Goal: Task Accomplishment & Management: Manage account settings

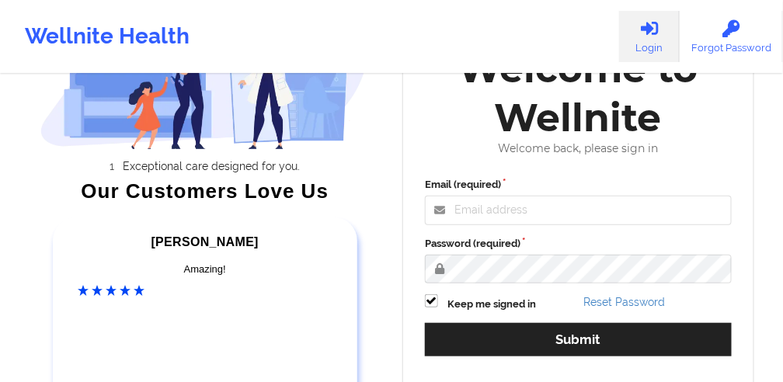
scroll to position [71, 0]
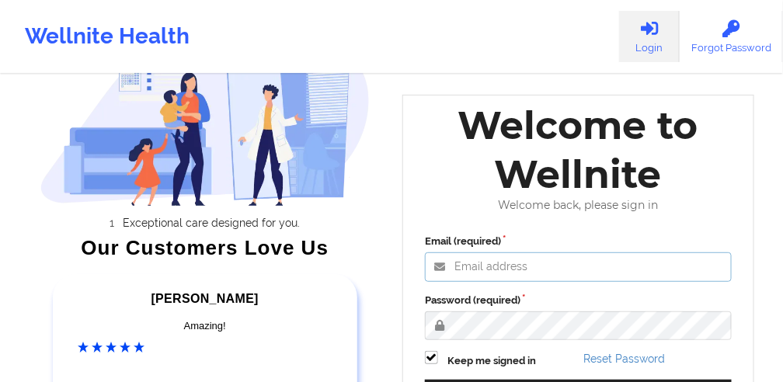
type input "[PERSON_NAME][EMAIL_ADDRESS][DOMAIN_NAME]"
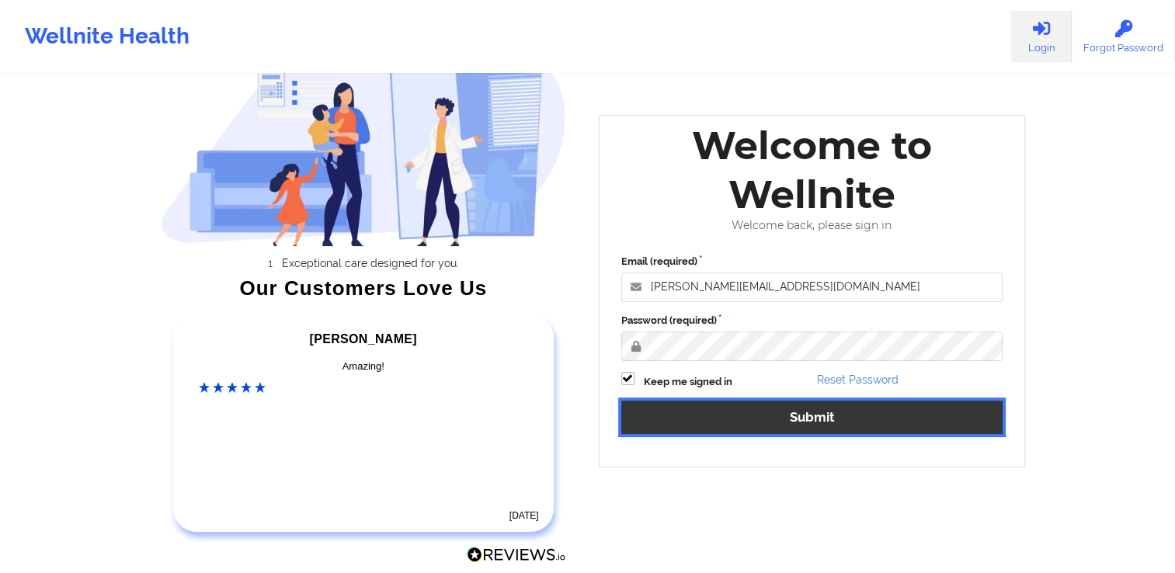
click at [790, 381] on button "Submit" at bounding box center [813, 417] width 382 height 33
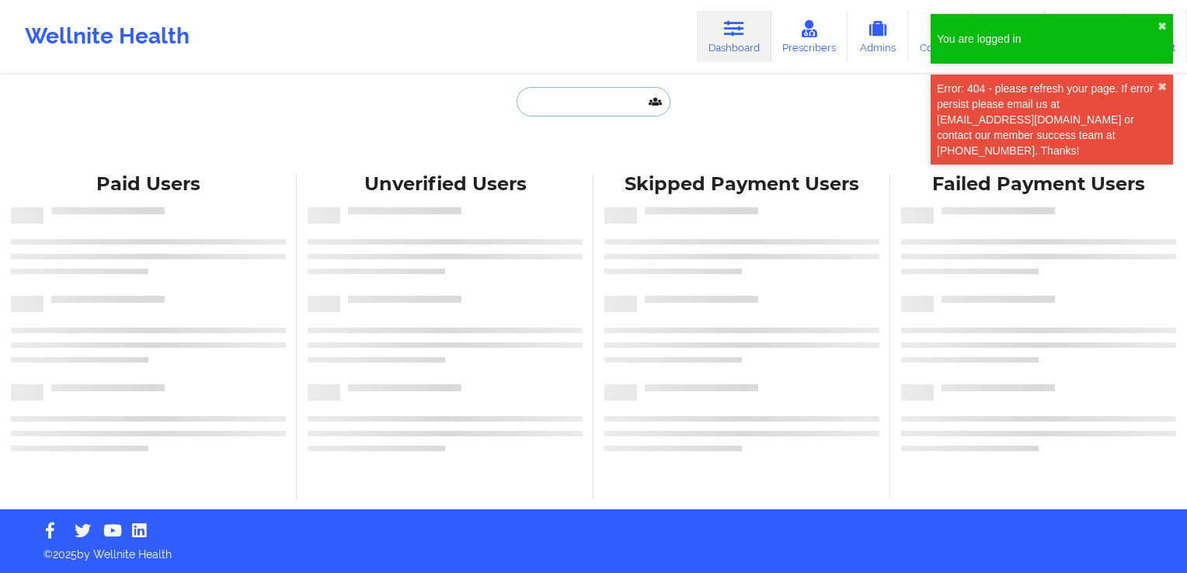
click at [544, 101] on input "text" at bounding box center [594, 102] width 154 height 30
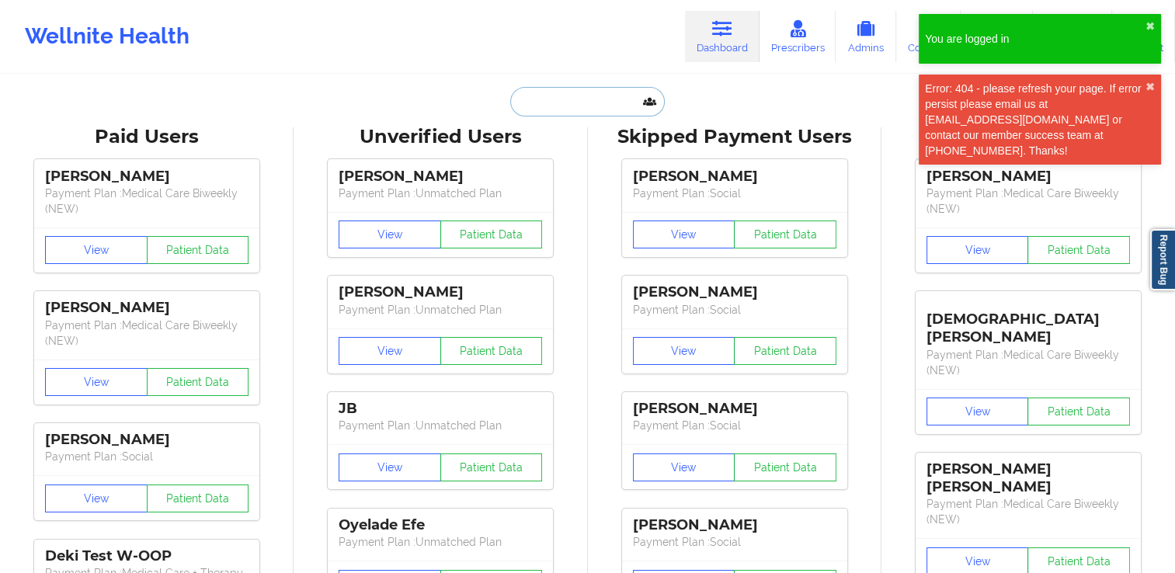
paste input "[PERSON_NAME]"
type input "[PERSON_NAME]"
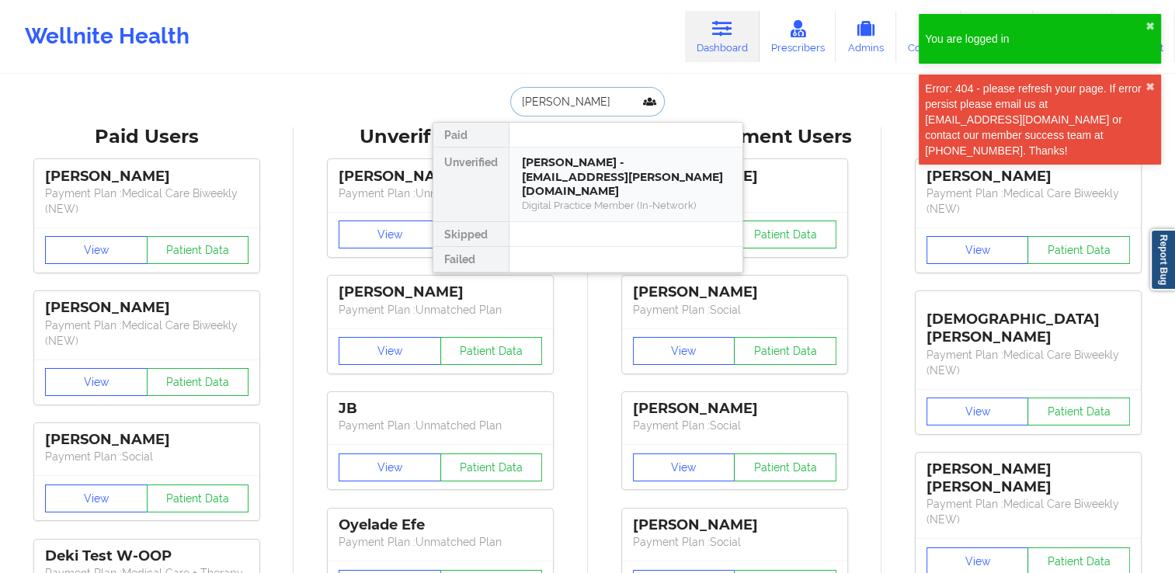
click at [553, 163] on div "[PERSON_NAME] - [EMAIL_ADDRESS][PERSON_NAME][DOMAIN_NAME]" at bounding box center [626, 177] width 208 height 44
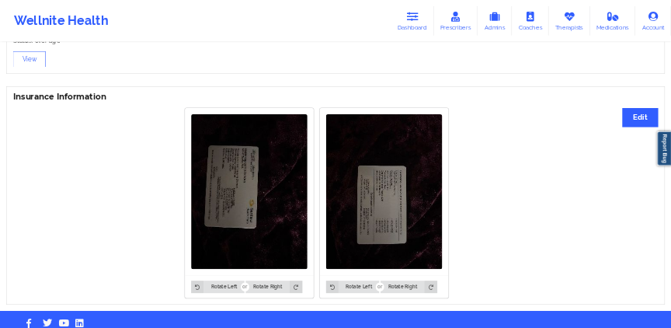
scroll to position [870, 0]
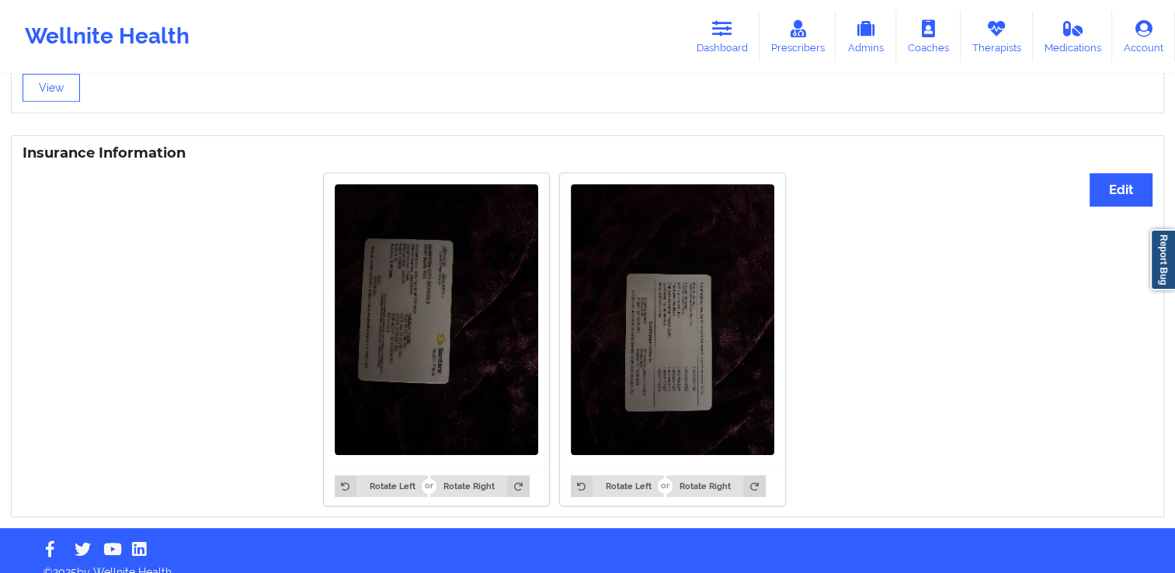
click at [790, 332] on div "Rotate Left Rotate Right Rotate Left Rotate Right" at bounding box center [555, 339] width 1064 height 351
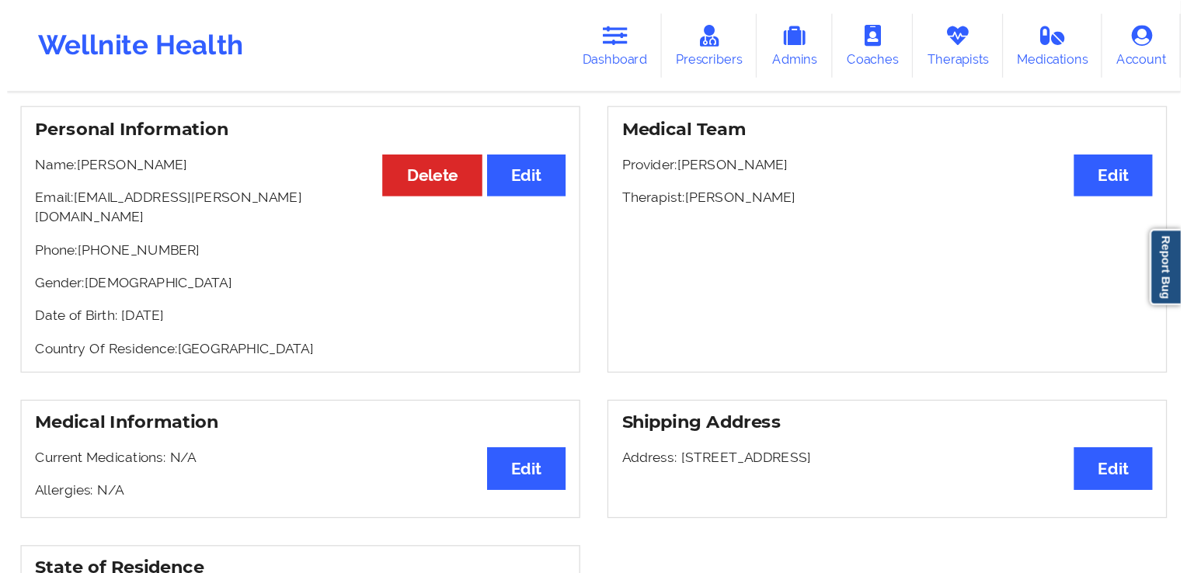
scroll to position [0, 0]
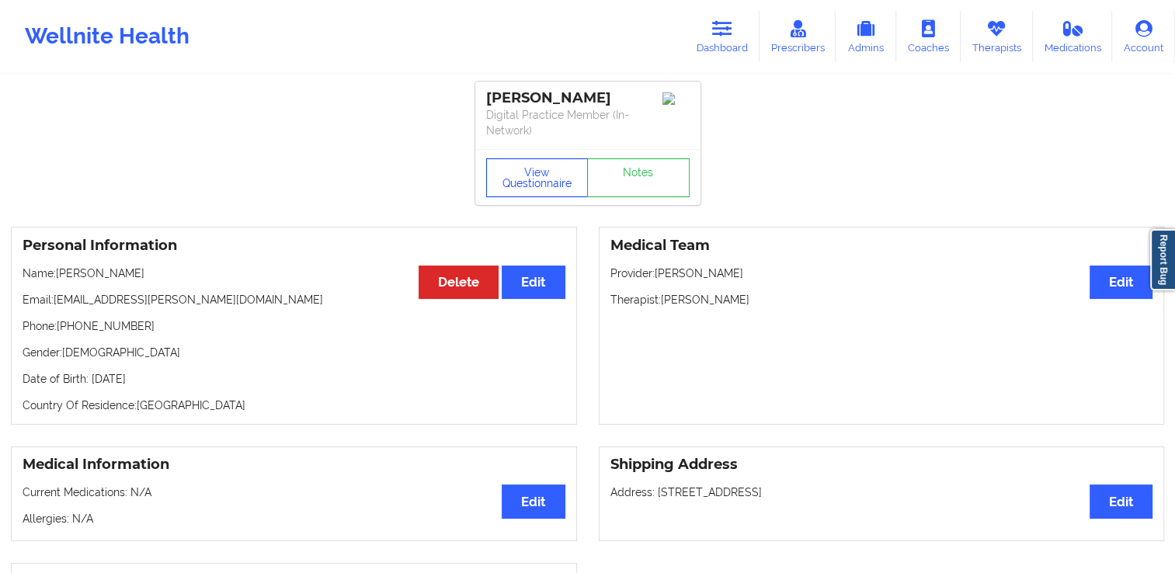
click at [552, 177] on button "View Questionnaire" at bounding box center [537, 177] width 103 height 39
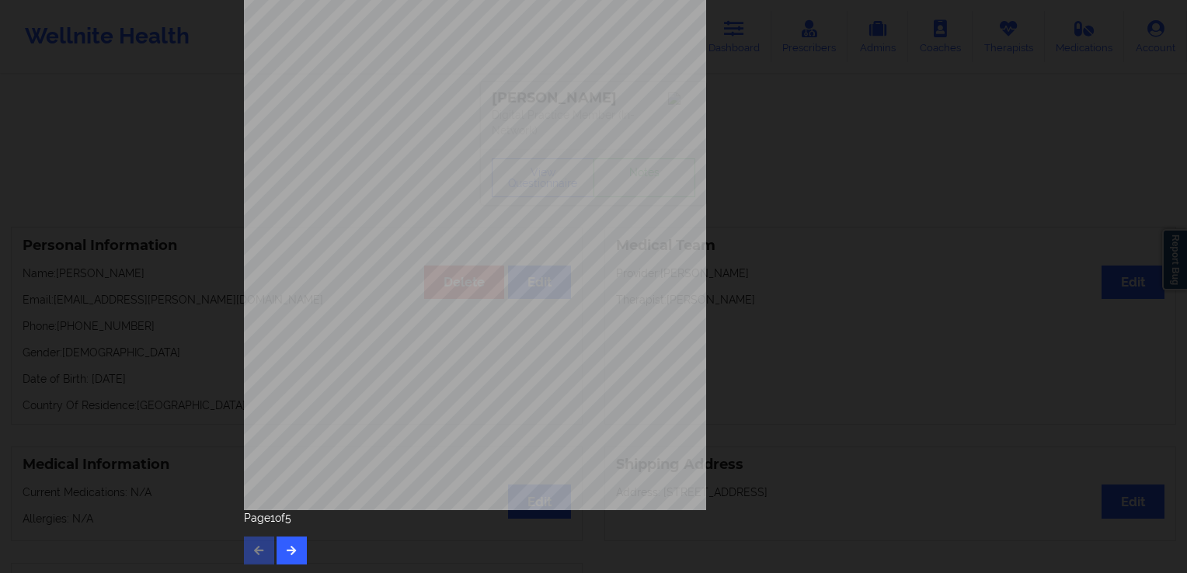
scroll to position [168, 0]
click at [294, 381] on button "button" at bounding box center [292, 549] width 30 height 28
click at [301, 381] on button "button" at bounding box center [292, 549] width 30 height 28
click at [285, 381] on icon "button" at bounding box center [291, 547] width 13 height 9
click at [257, 381] on icon "button" at bounding box center [258, 547] width 13 height 9
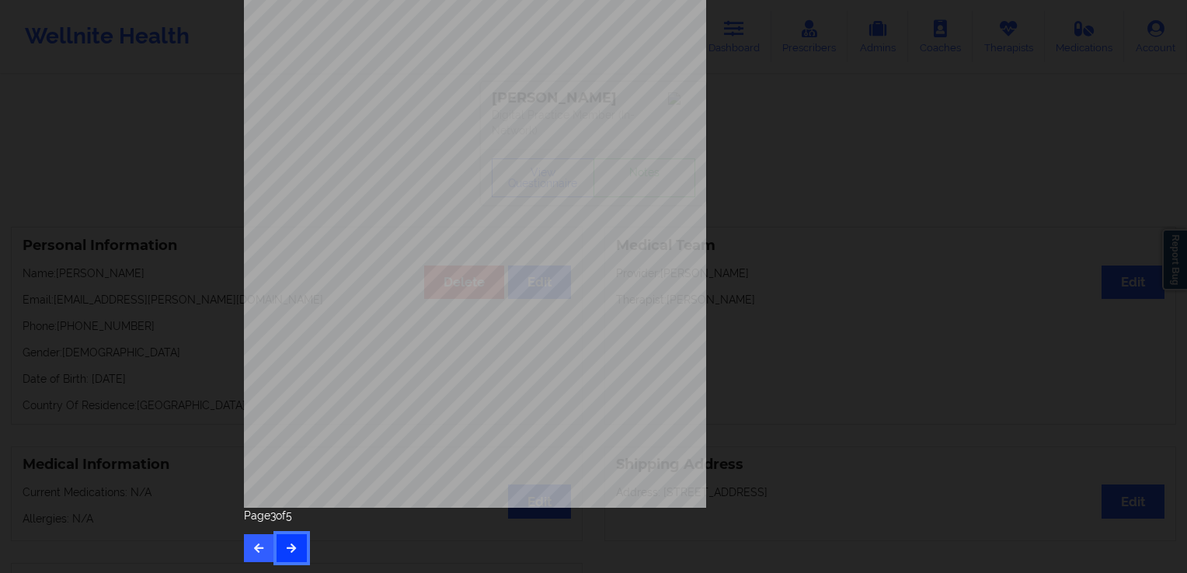
click at [287, 381] on icon "button" at bounding box center [291, 547] width 13 height 9
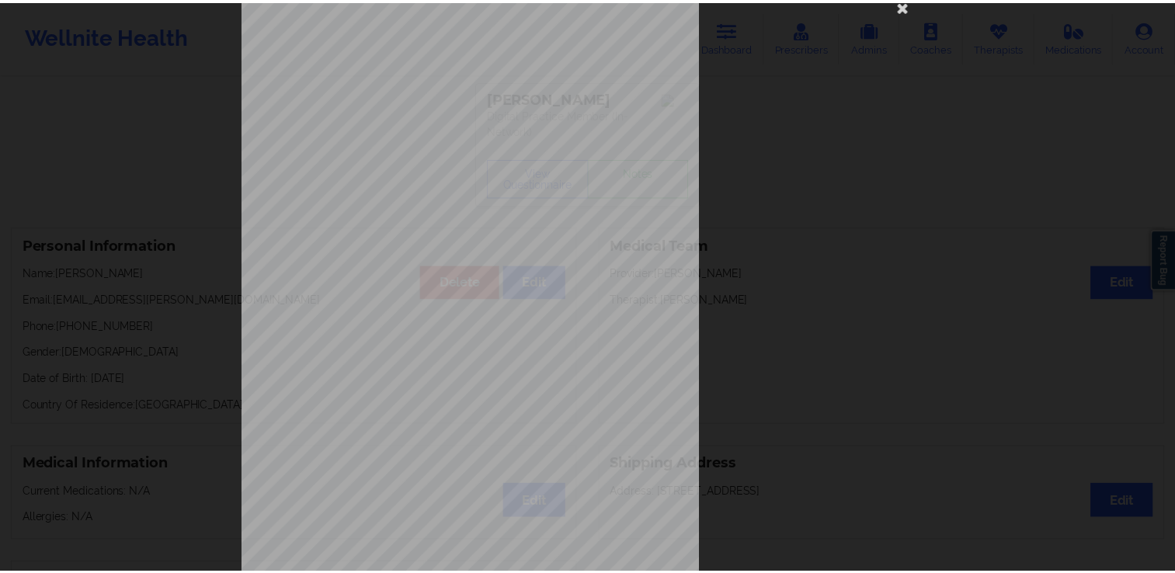
scroll to position [0, 0]
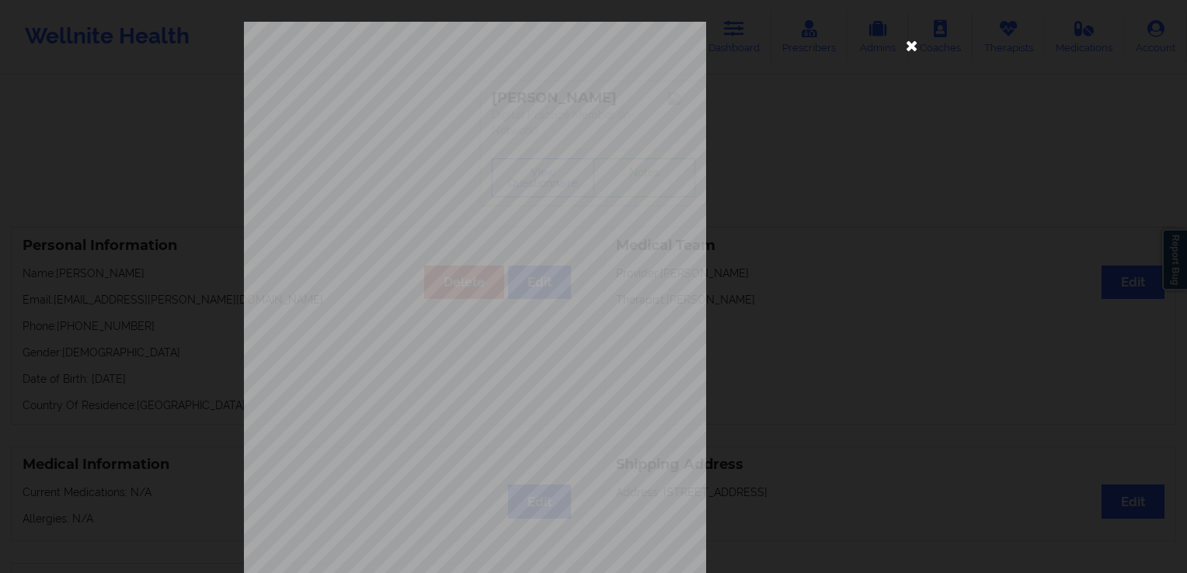
click at [790, 47] on icon at bounding box center [912, 45] width 25 height 25
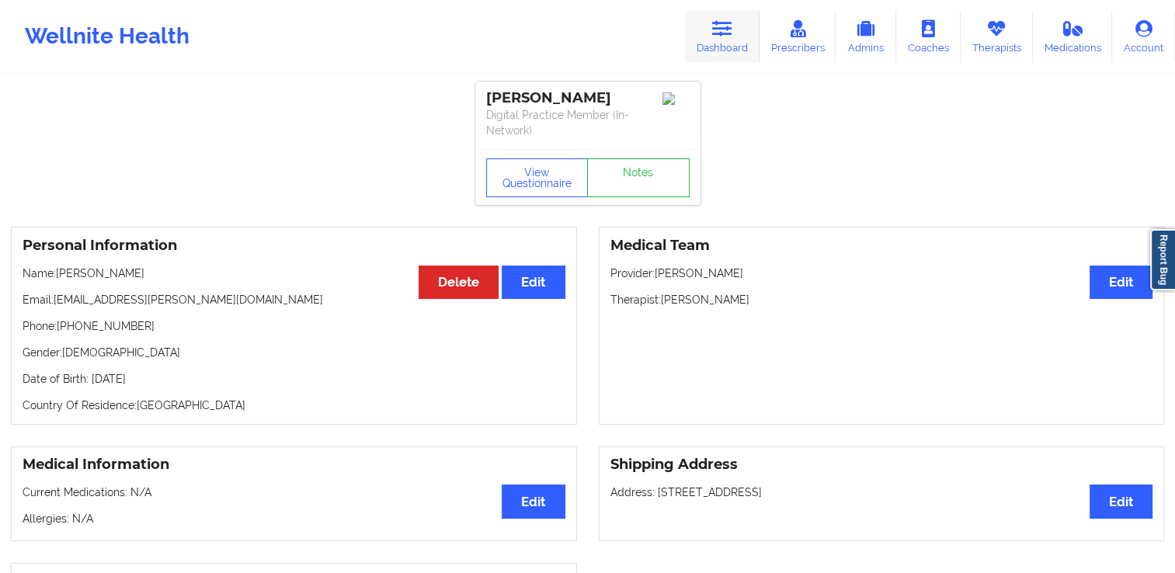
click at [732, 23] on icon at bounding box center [722, 28] width 20 height 17
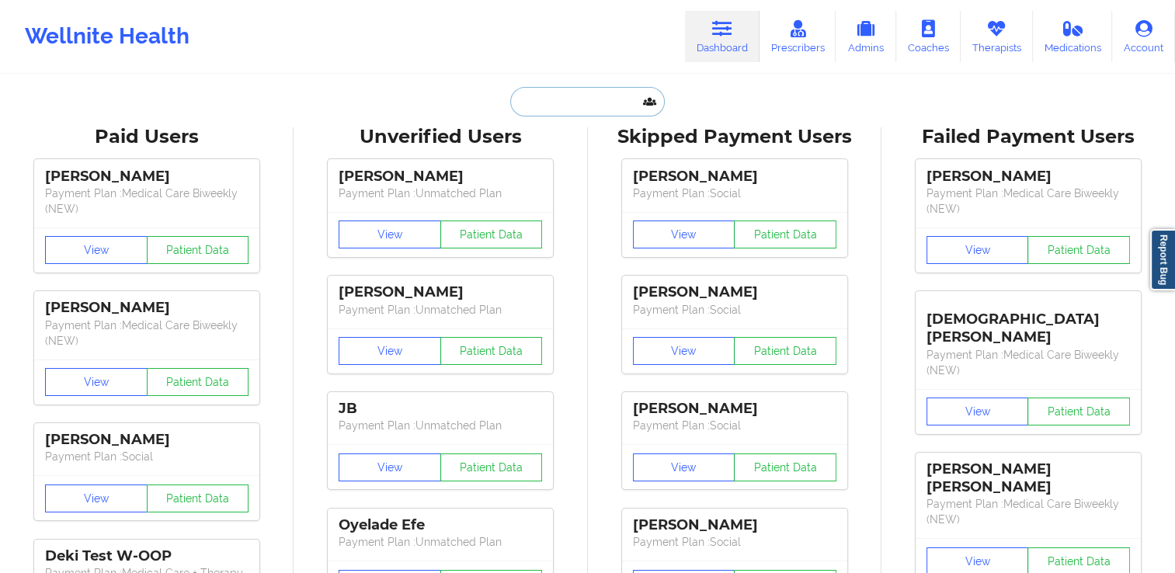
click at [580, 106] on input "text" at bounding box center [587, 102] width 154 height 30
paste input "[PERSON_NAME]"
type input "[PERSON_NAME]"
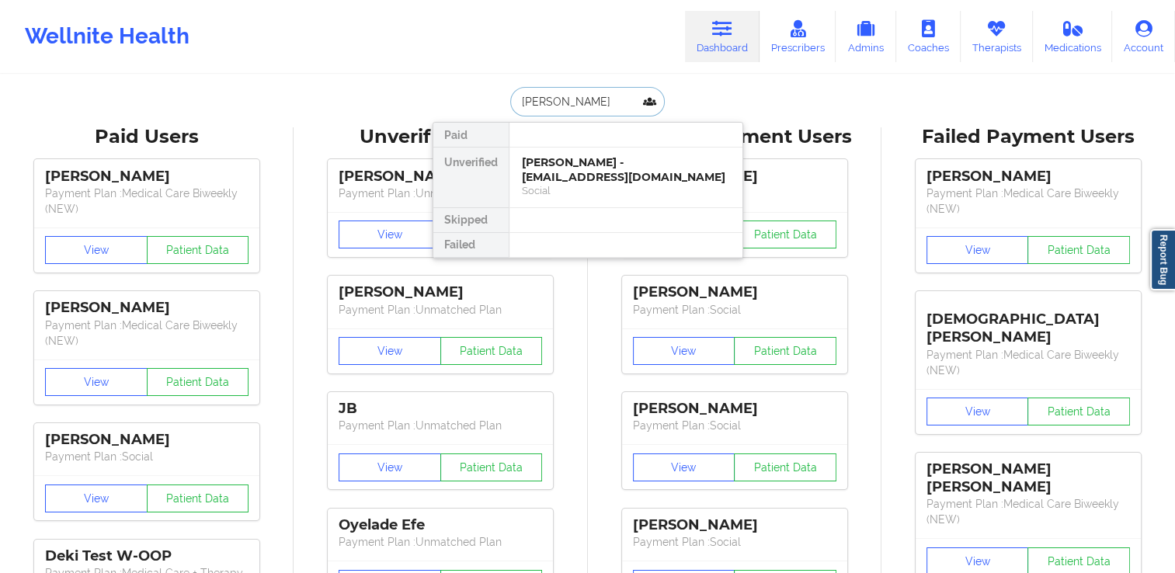
click at [603, 176] on div "[PERSON_NAME] - [EMAIL_ADDRESS][DOMAIN_NAME]" at bounding box center [626, 169] width 208 height 29
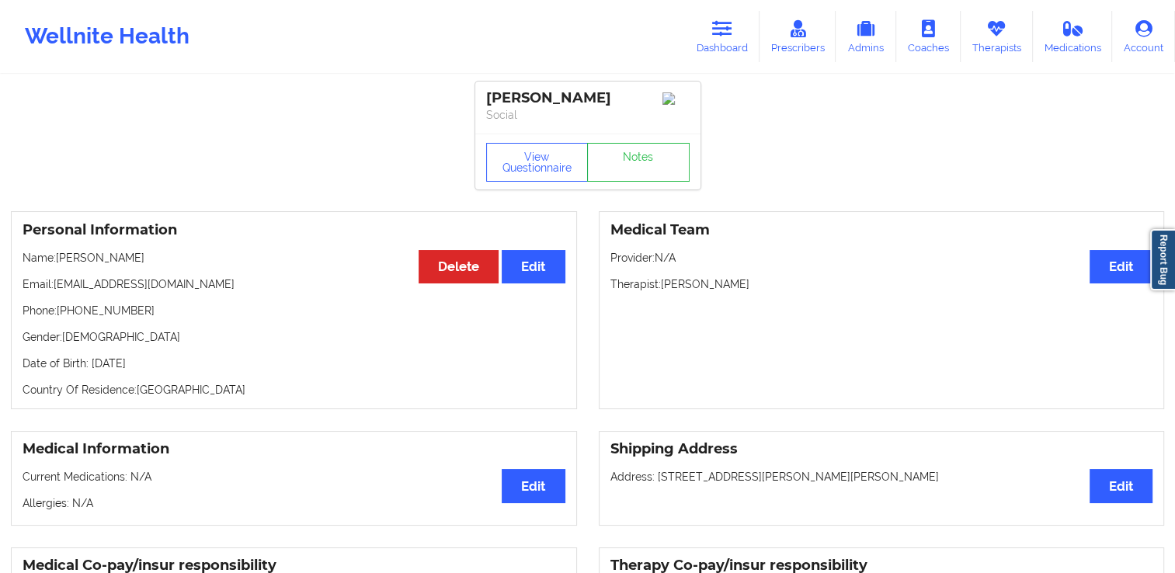
drag, startPoint x: 164, startPoint y: 367, endPoint x: 188, endPoint y: 368, distance: 24.1
click at [188, 368] on p "Date of Birth: [DEMOGRAPHIC_DATA]" at bounding box center [294, 364] width 543 height 16
copy p "1987"
